Goal: Task Accomplishment & Management: Use online tool/utility

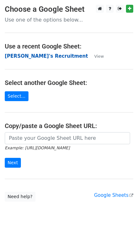
click at [38, 56] on strong "[PERSON_NAME]'s Recruitment" at bounding box center [46, 56] width 83 height 6
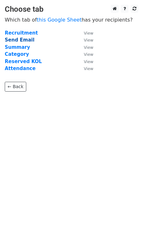
click at [17, 40] on strong "Send Email" at bounding box center [20, 40] width 30 height 6
click at [16, 38] on strong "Send Email" at bounding box center [20, 40] width 30 height 6
click at [18, 41] on strong "Send Email" at bounding box center [20, 40] width 30 height 6
click at [86, 41] on small "View" at bounding box center [88, 40] width 9 height 5
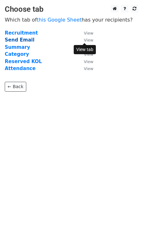
click at [15, 42] on strong "Send Email" at bounding box center [20, 40] width 30 height 6
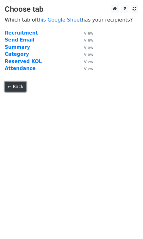
click at [21, 86] on link "← Back" at bounding box center [16, 87] width 22 height 10
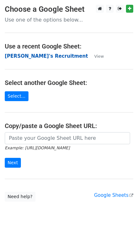
click at [36, 54] on strong "[PERSON_NAME]'s Recruitment" at bounding box center [46, 56] width 83 height 6
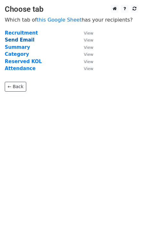
click at [19, 39] on strong "Send Email" at bounding box center [20, 40] width 30 height 6
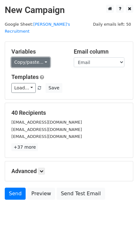
click at [33, 57] on link "Copy/paste..." at bounding box center [30, 62] width 39 height 10
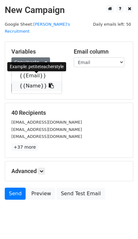
click at [35, 81] on link "{{Name}}" at bounding box center [37, 86] width 50 height 10
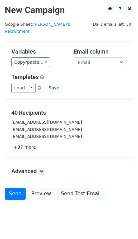
click at [32, 61] on div "Variables Copy/paste... {{Email}} {{Name}} Email column Email Name Templates Lo…" at bounding box center [69, 70] width 128 height 57
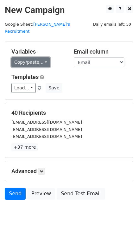
click at [36, 59] on link "Copy/paste..." at bounding box center [30, 62] width 39 height 10
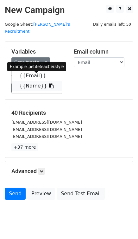
click at [49, 83] on icon at bounding box center [51, 85] width 5 height 5
